Goal: Task Accomplishment & Management: Use online tool/utility

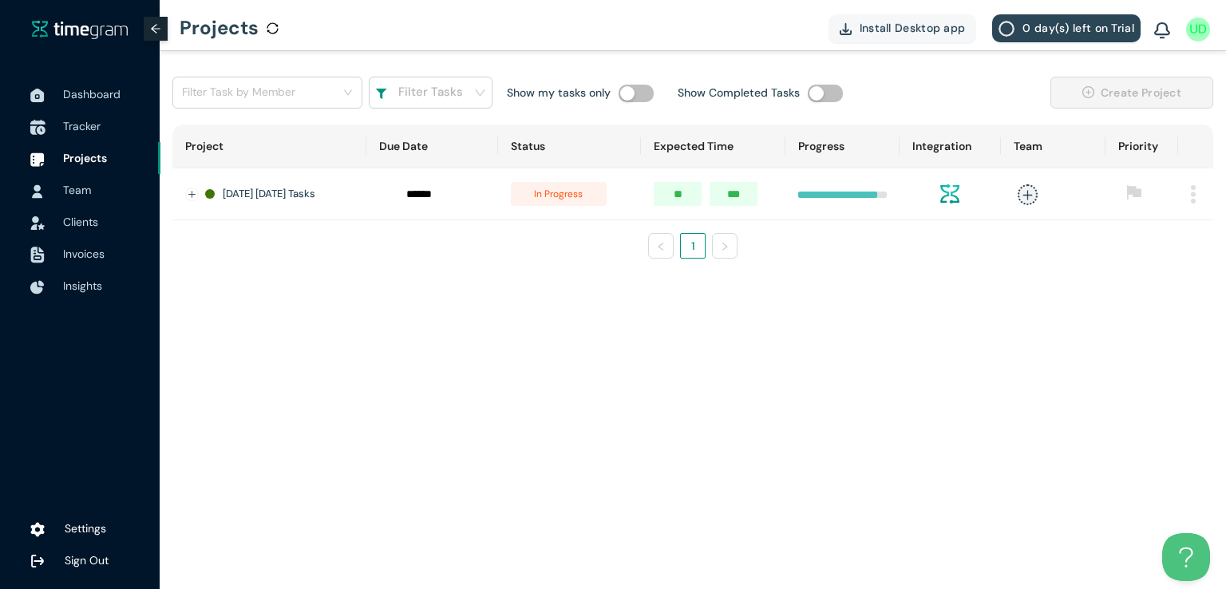
click at [82, 122] on span "Tracker" at bounding box center [82, 126] width 38 height 14
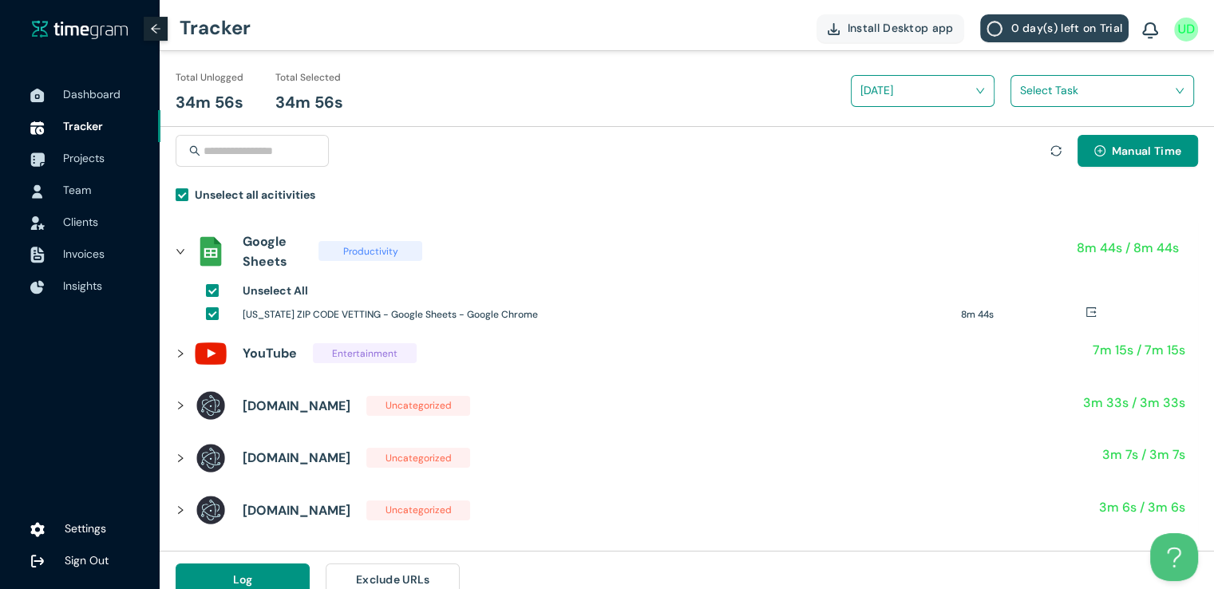
click at [1161, 82] on input "search" at bounding box center [1096, 90] width 153 height 24
click at [1031, 153] on h1 "Zipcodes Vetting" at bounding box center [1125, 149] width 188 height 18
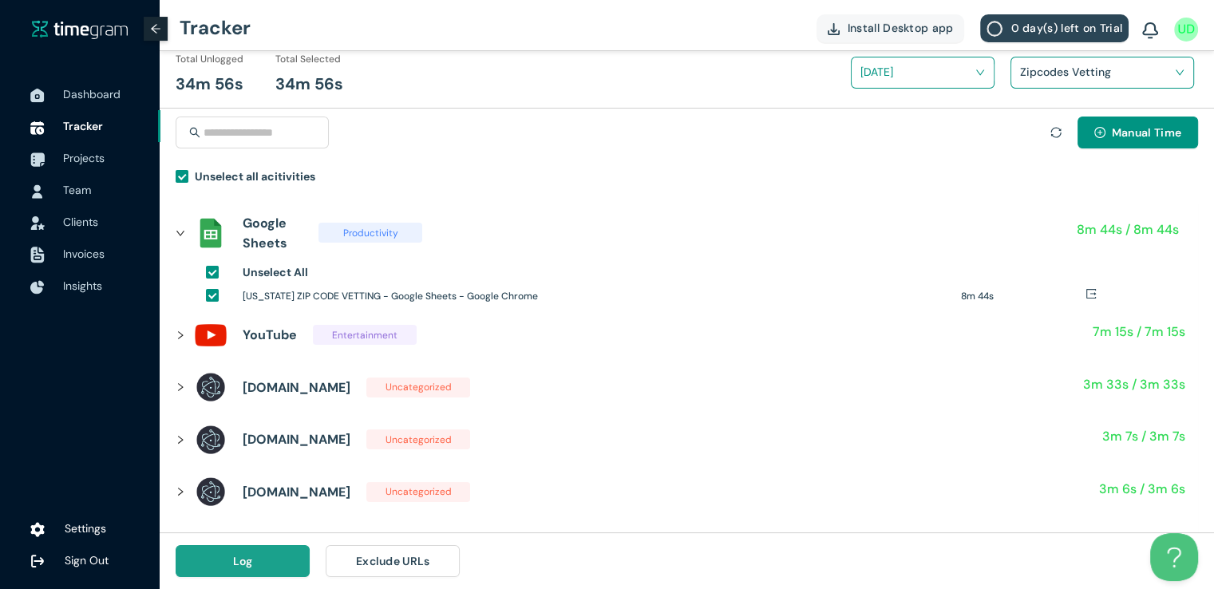
click at [262, 565] on button "Log" at bounding box center [243, 561] width 134 height 32
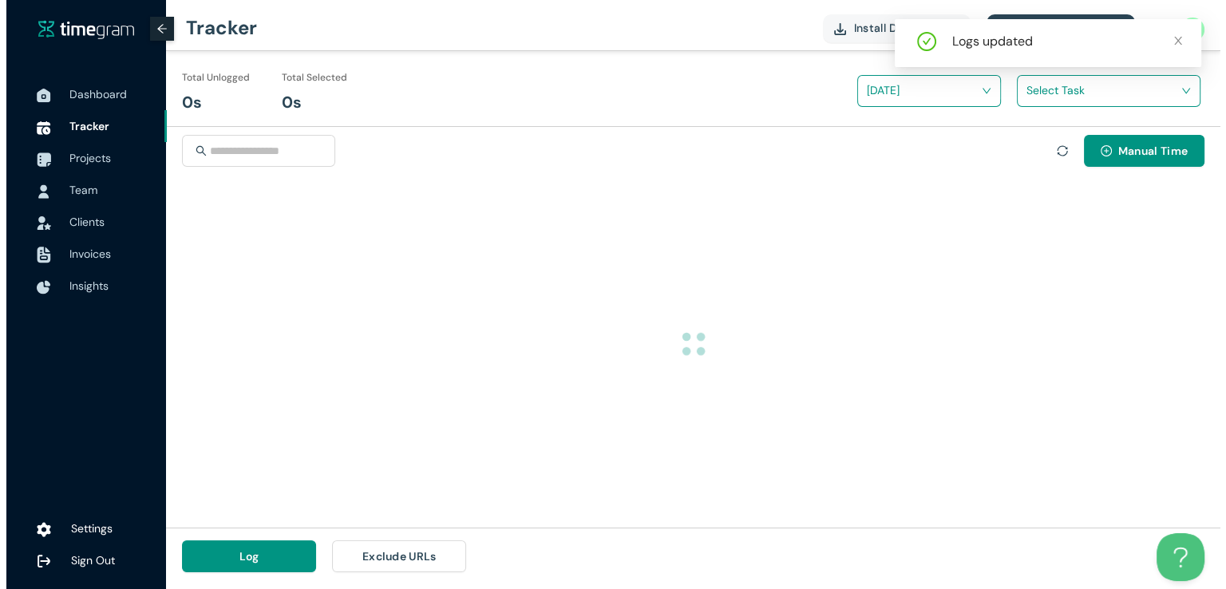
scroll to position [0, 0]
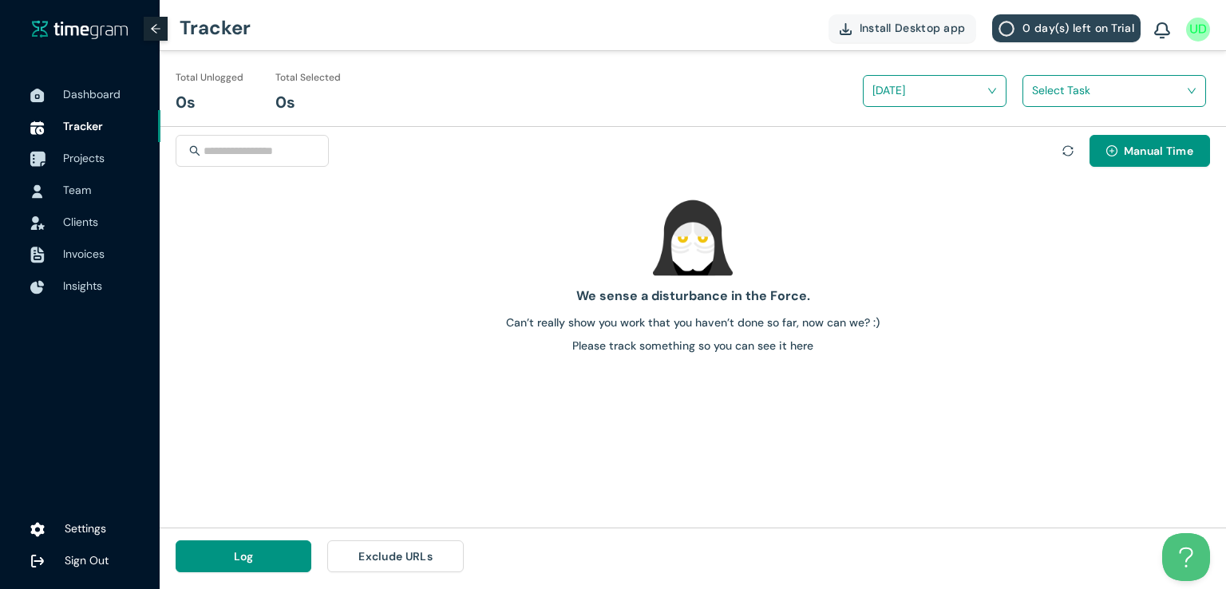
click at [84, 161] on span "Projects" at bounding box center [84, 158] width 42 height 14
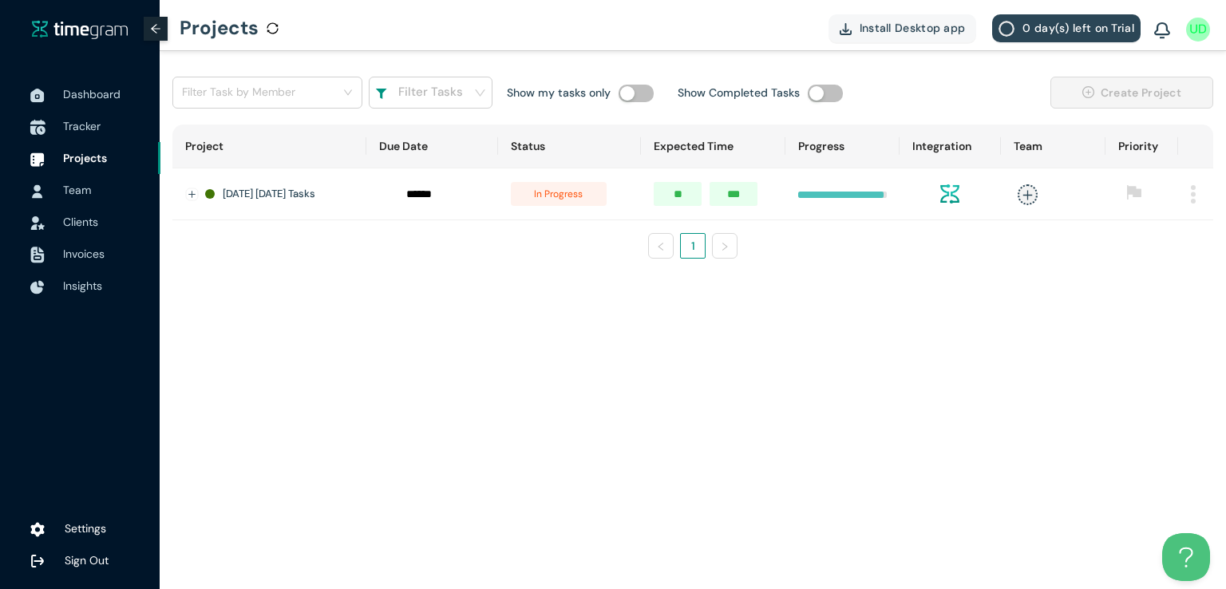
click at [88, 125] on span "Tracker" at bounding box center [82, 126] width 38 height 14
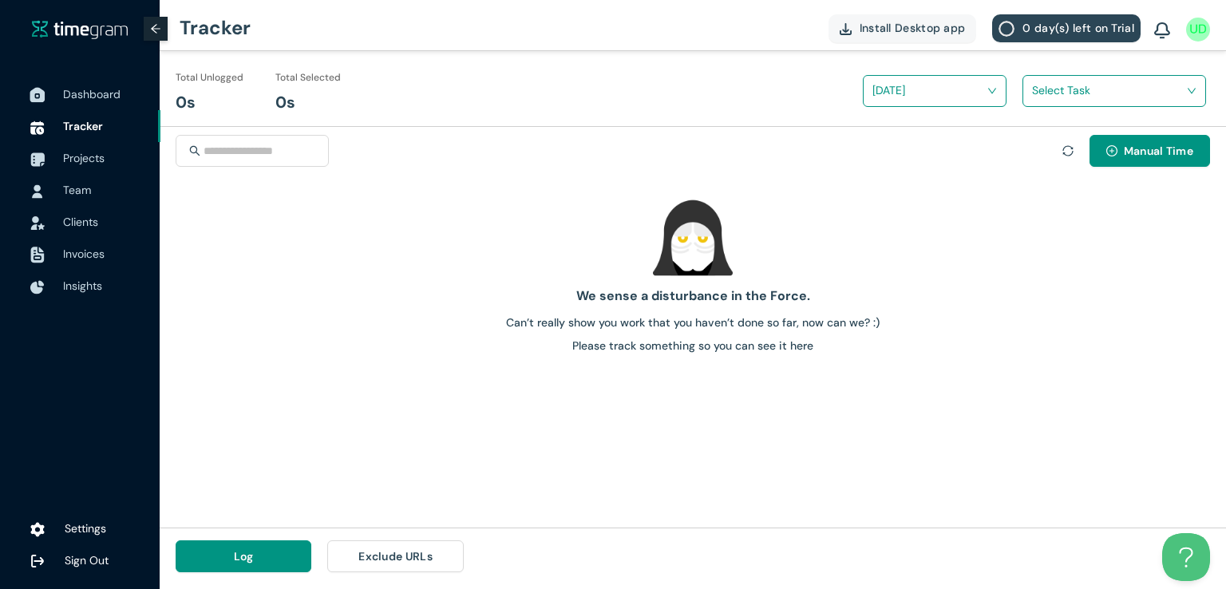
click at [92, 98] on span "Dashboard" at bounding box center [91, 94] width 57 height 14
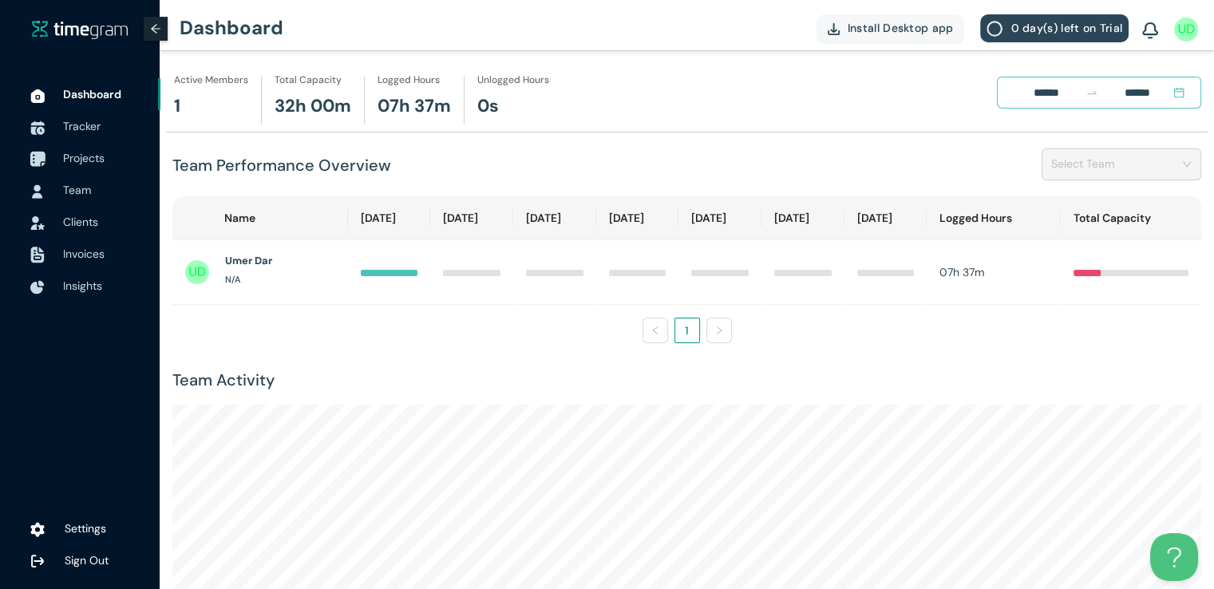
click at [73, 167] on span "Projects" at bounding box center [105, 158] width 85 height 32
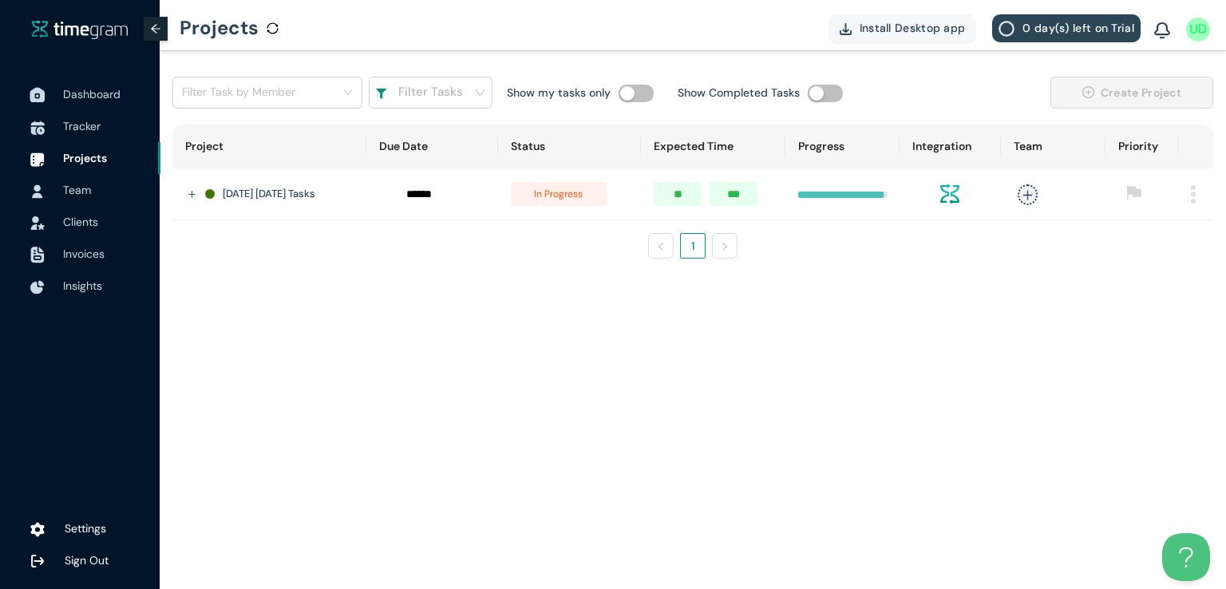
click at [89, 102] on span "Dashboard" at bounding box center [105, 94] width 85 height 32
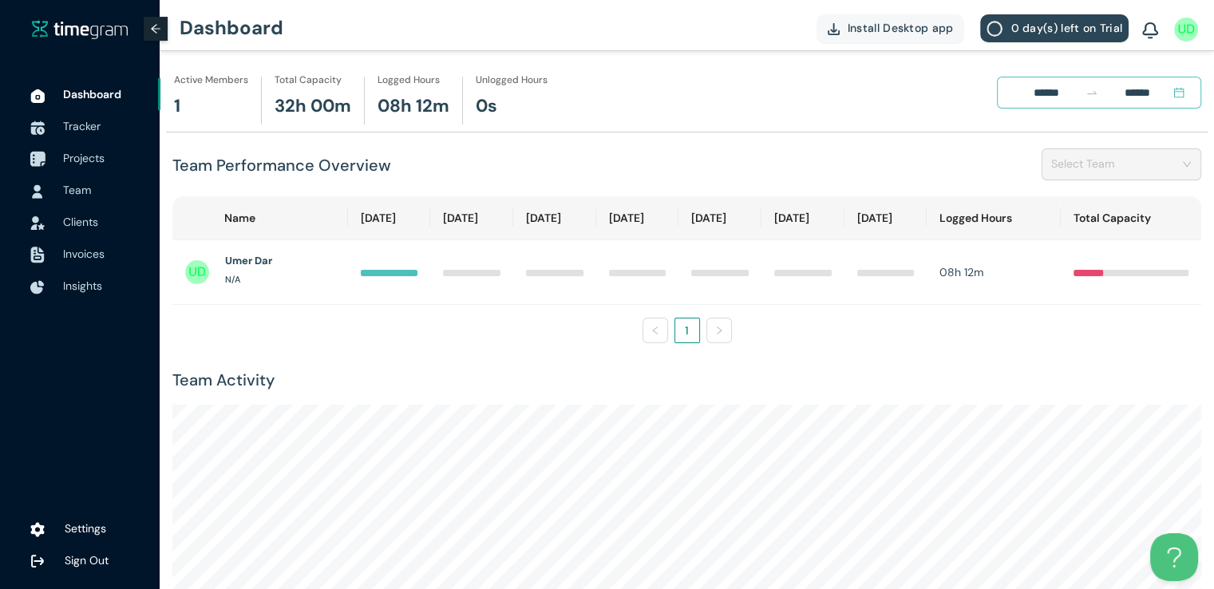
click at [77, 160] on span "Projects" at bounding box center [84, 158] width 42 height 14
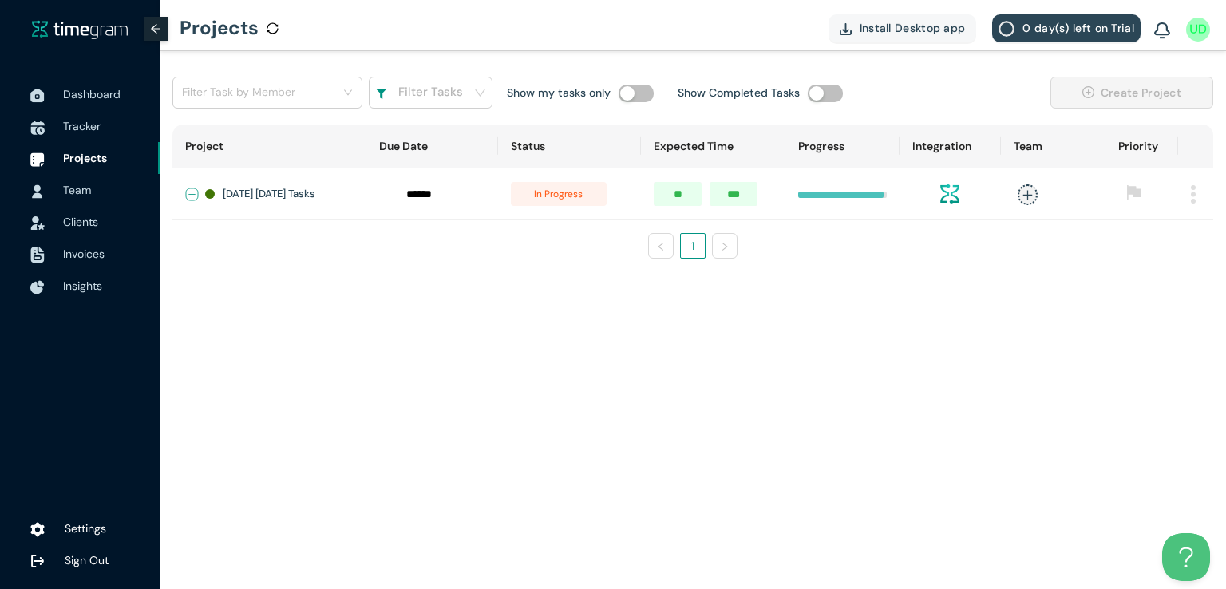
click at [188, 196] on button "Expand row" at bounding box center [192, 194] width 13 height 13
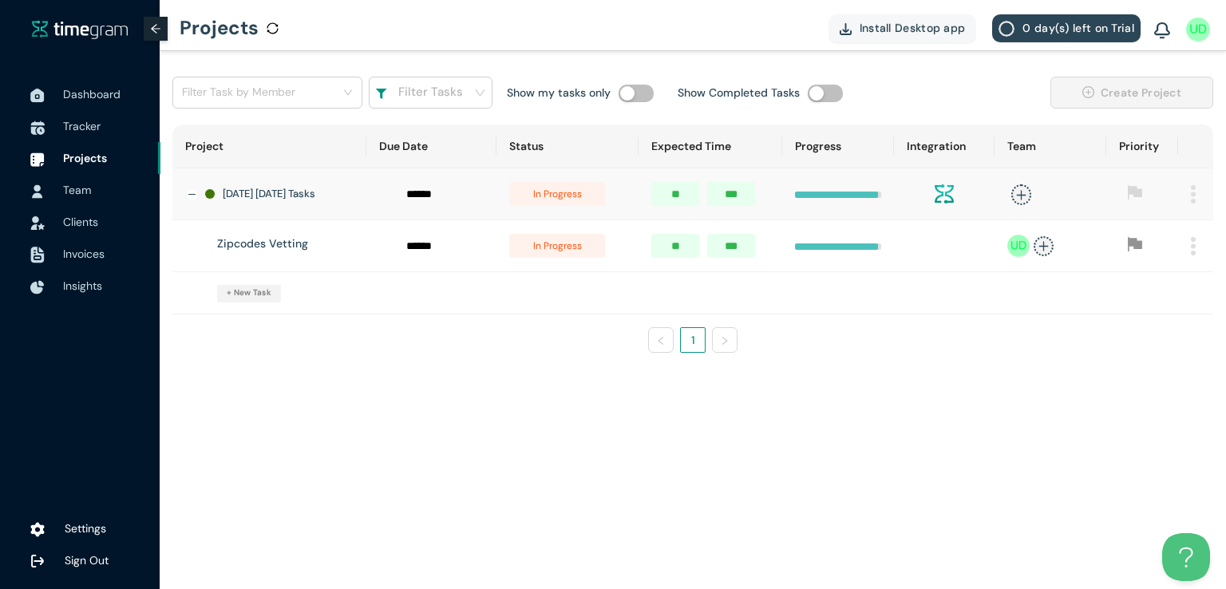
click at [572, 252] on span "in progress" at bounding box center [557, 246] width 96 height 24
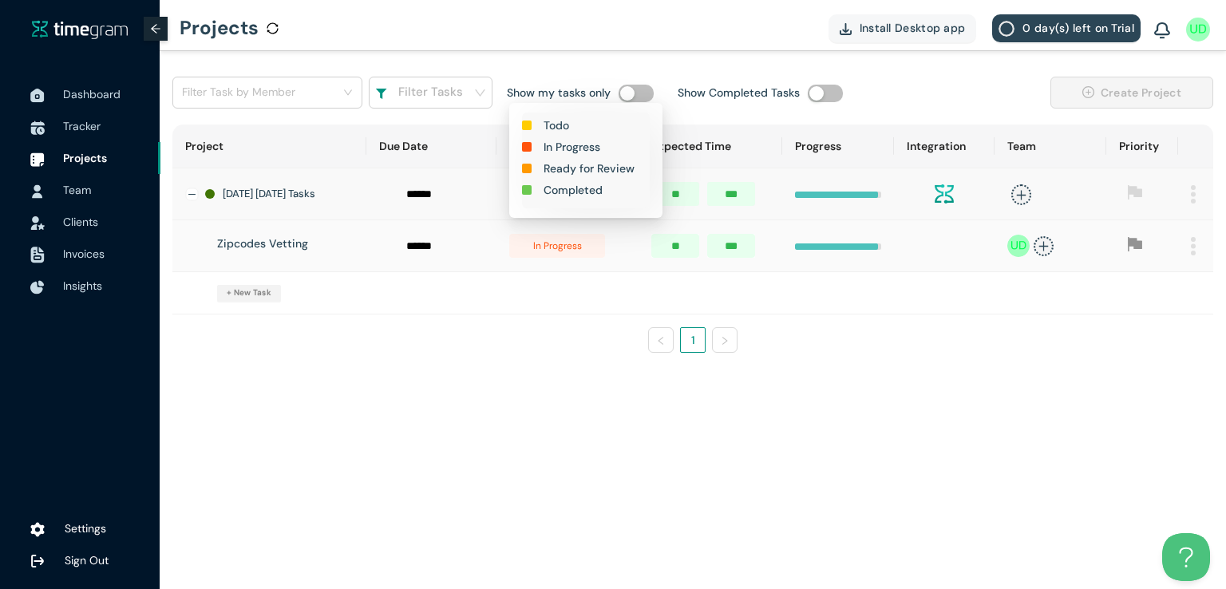
click at [580, 189] on h1 "Completed" at bounding box center [573, 190] width 59 height 18
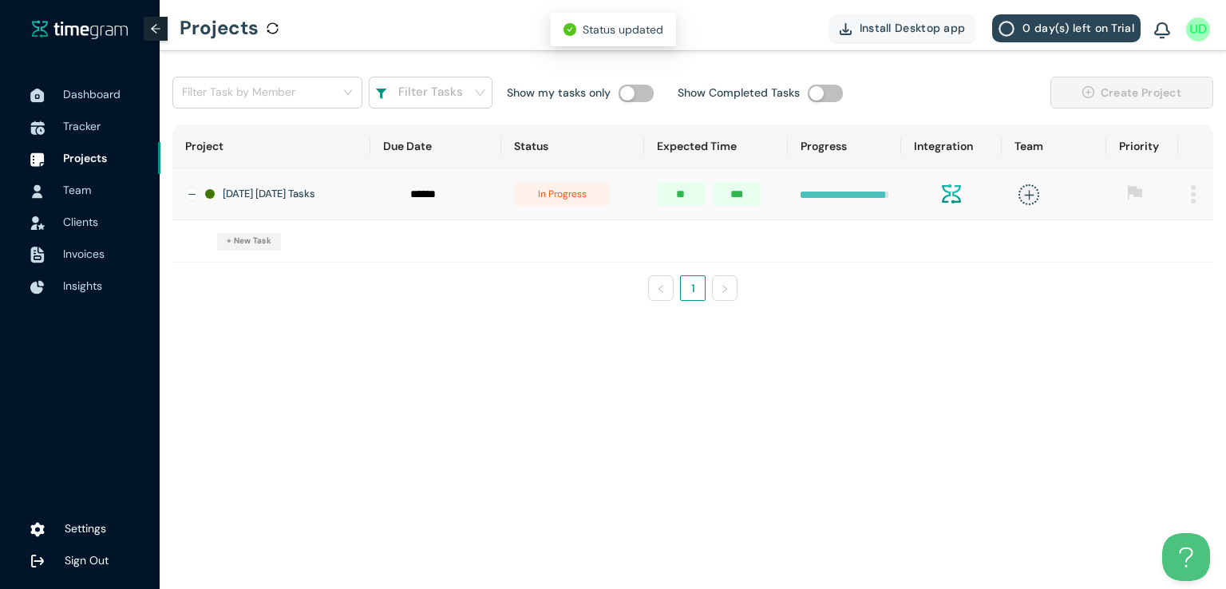
click at [565, 200] on span "in progress" at bounding box center [562, 194] width 96 height 24
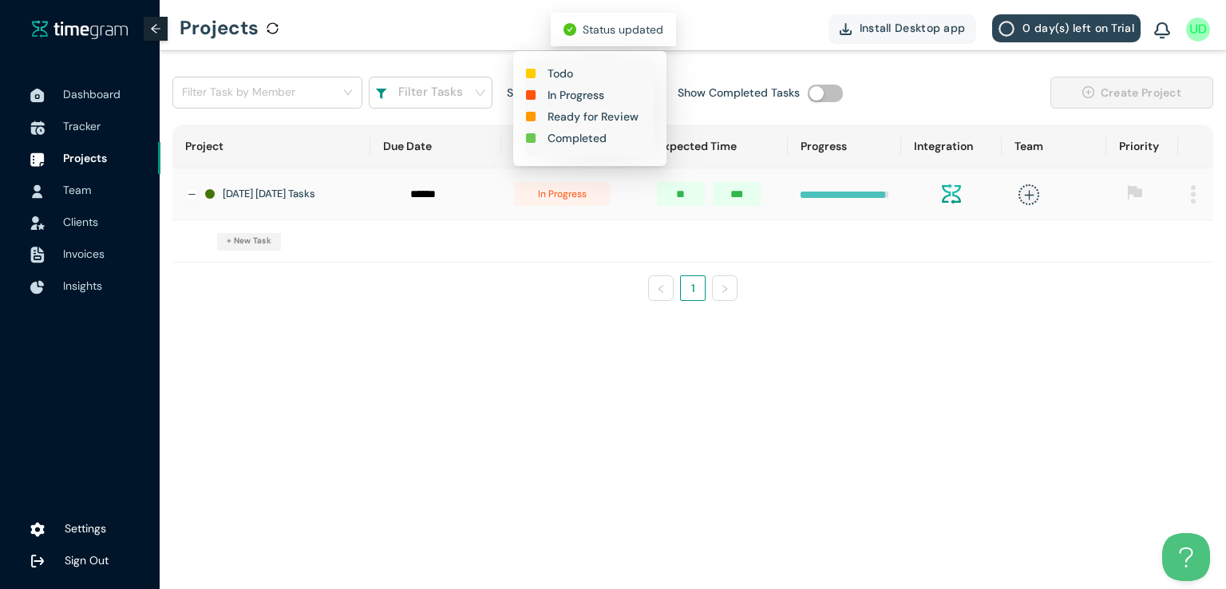
click at [578, 135] on h1 "Completed" at bounding box center [577, 138] width 59 height 18
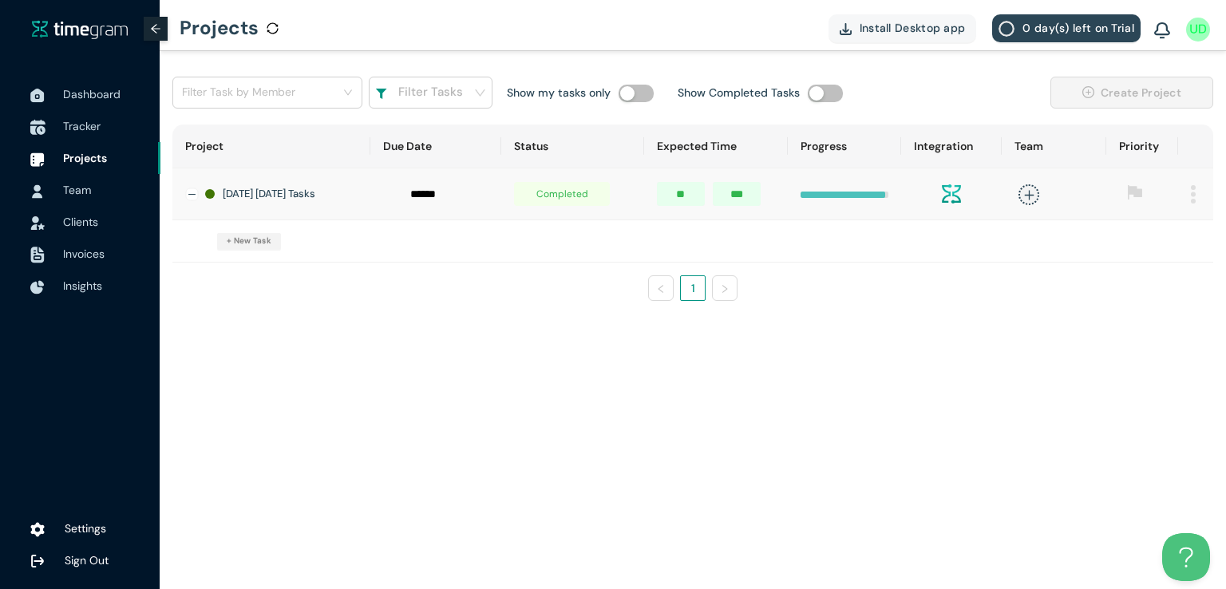
click at [89, 125] on span "Tracker" at bounding box center [82, 126] width 38 height 14
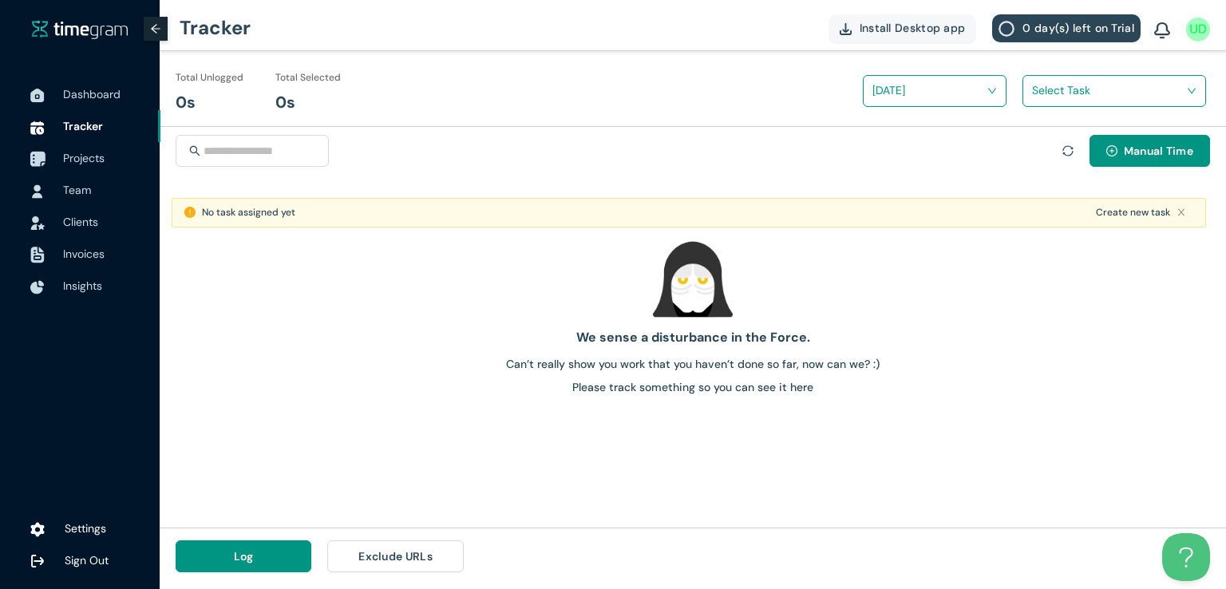
click at [79, 164] on span "Projects" at bounding box center [84, 158] width 42 height 14
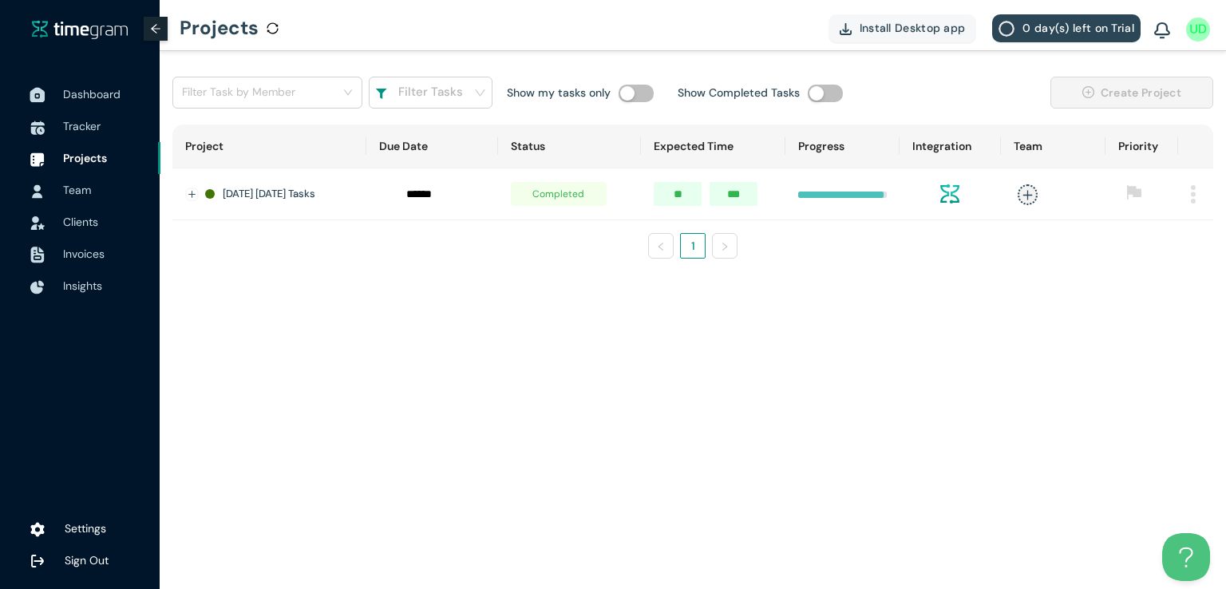
click at [86, 95] on span "Dashboard" at bounding box center [91, 94] width 57 height 14
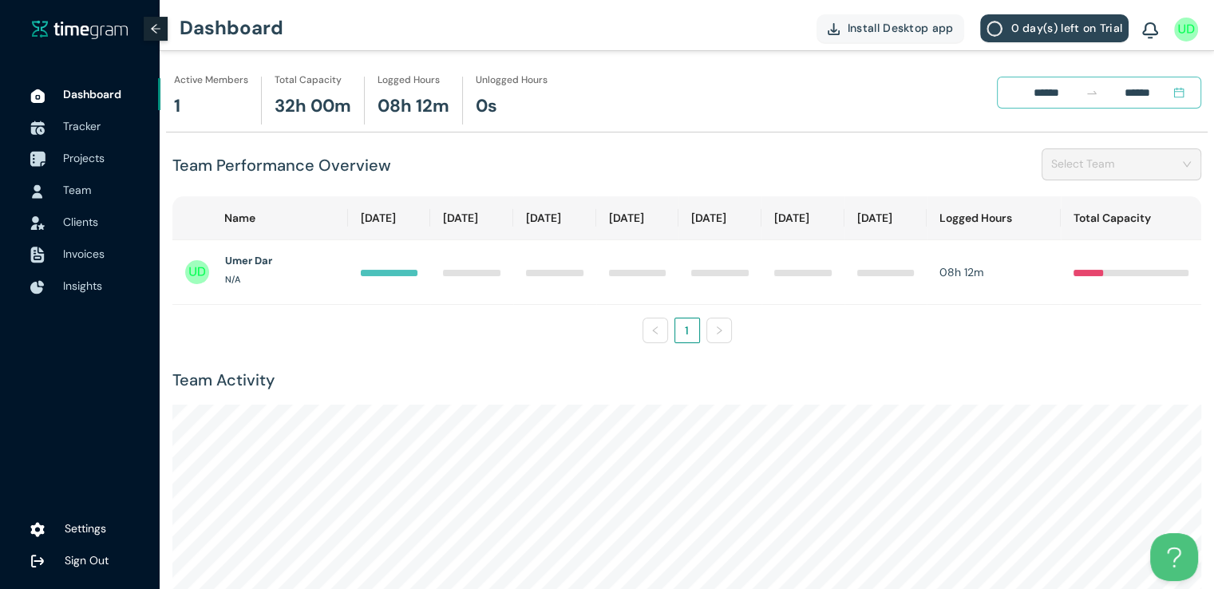
click at [93, 147] on span "Projects" at bounding box center [105, 158] width 85 height 32
